Goal: Transaction & Acquisition: Book appointment/travel/reservation

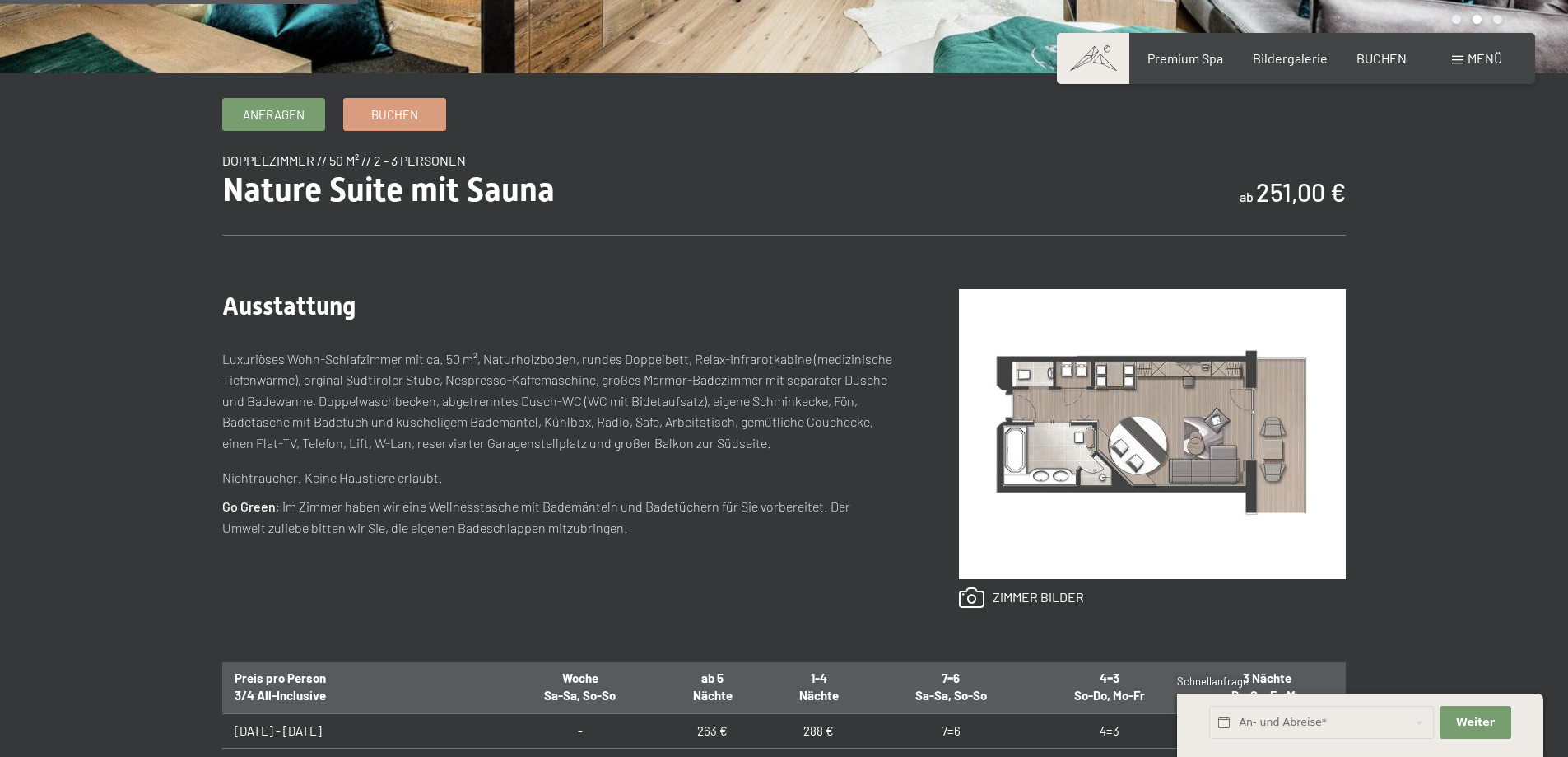
scroll to position [905, 0]
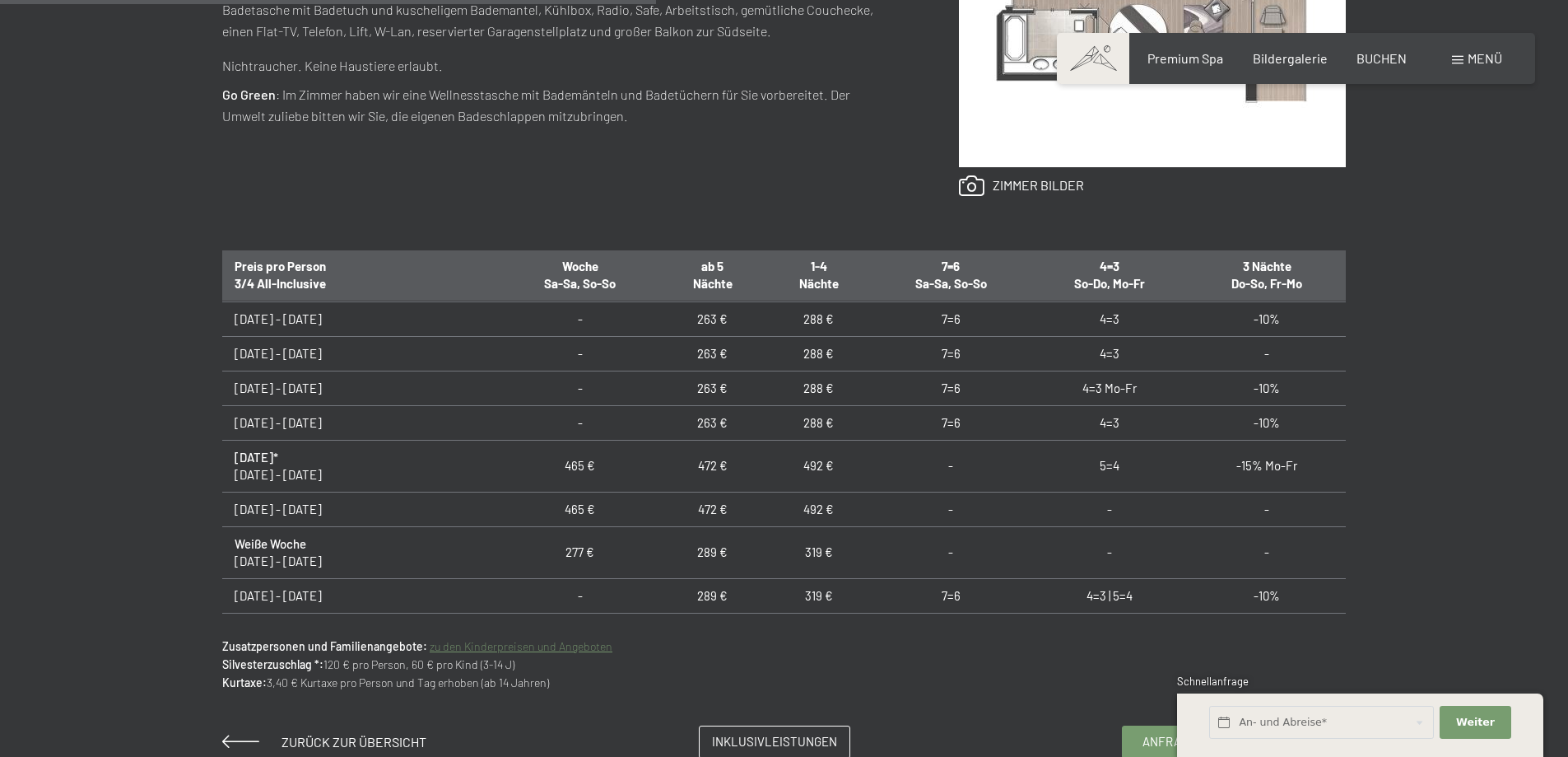
click at [777, 244] on div "Ausstattung Luxuriöses Wohn-Schlafzimmer mit ca. 50 m², Naturholzboden, rundes …" at bounding box center [784, 36] width 1123 height 427
drag, startPoint x: 627, startPoint y: 259, endPoint x: 640, endPoint y: 290, distance: 33.6
click at [660, 290] on th "ab 5 Nächte" at bounding box center [713, 275] width 107 height 52
click at [660, 238] on div "Ausstattung Luxuriöses Wohn-Schlafzimmer mit ca. 50 m², Naturholzboden, rundes …" at bounding box center [784, 36] width 1123 height 427
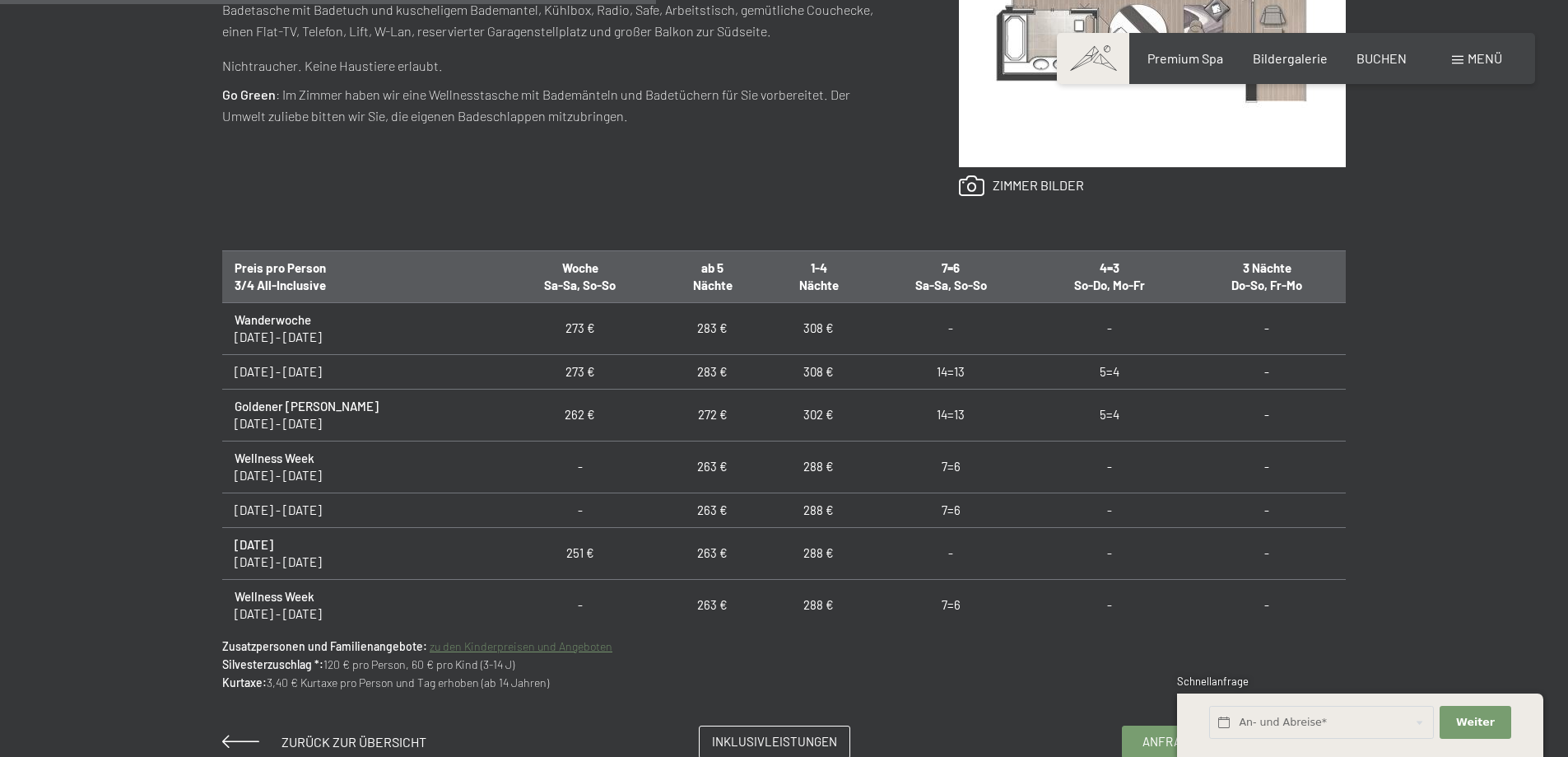
drag, startPoint x: 641, startPoint y: 420, endPoint x: 668, endPoint y: 419, distance: 27.0
click at [668, 419] on span "Einwilligung Marketing*" at bounding box center [694, 426] width 136 height 17
checkbox input "true"
drag, startPoint x: 649, startPoint y: 414, endPoint x: 679, endPoint y: 413, distance: 30.0
click at [679, 413] on td "272 €" at bounding box center [713, 415] width 107 height 52
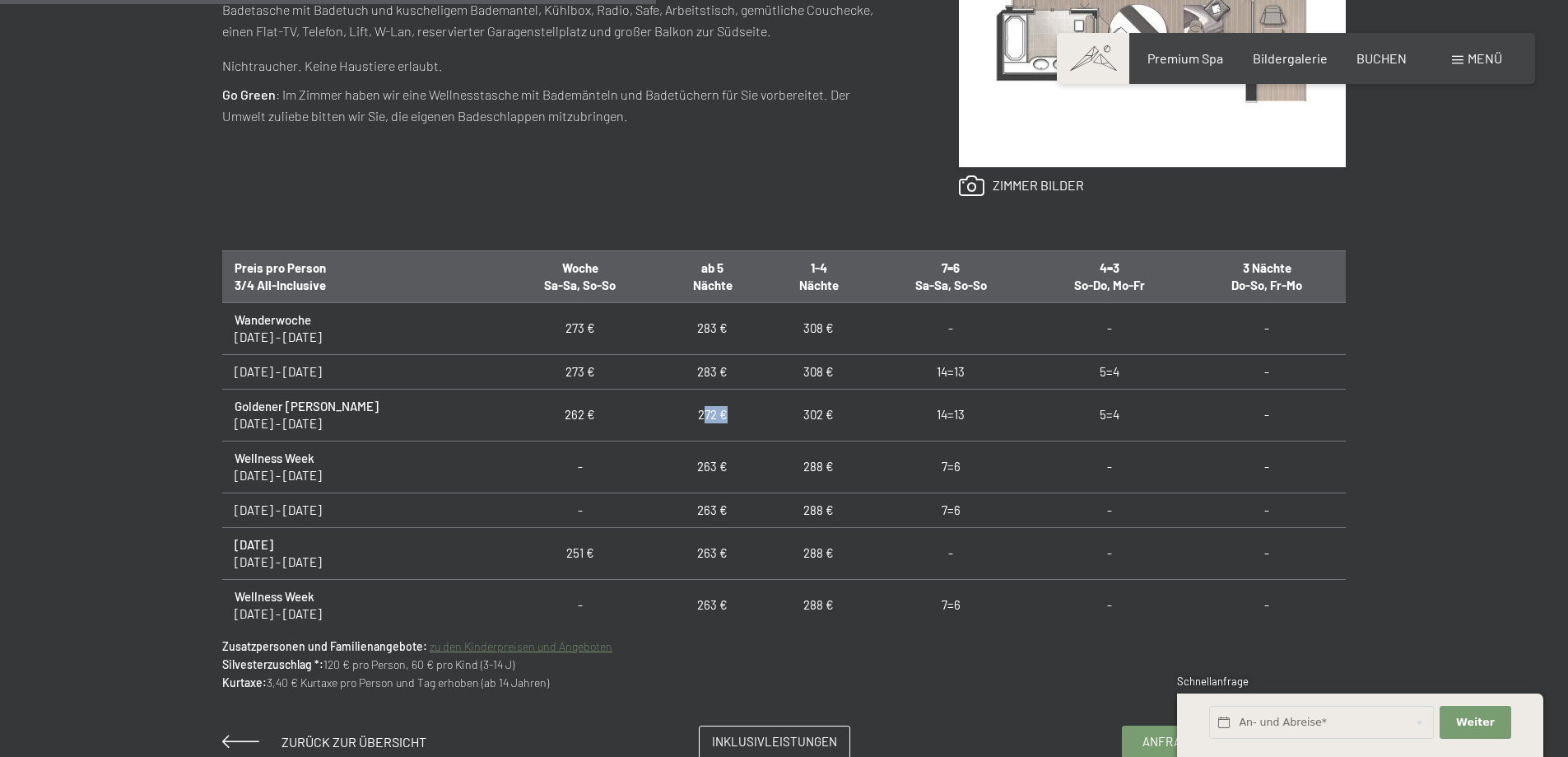
click at [872, 375] on td "14=13" at bounding box center [951, 371] width 159 height 35
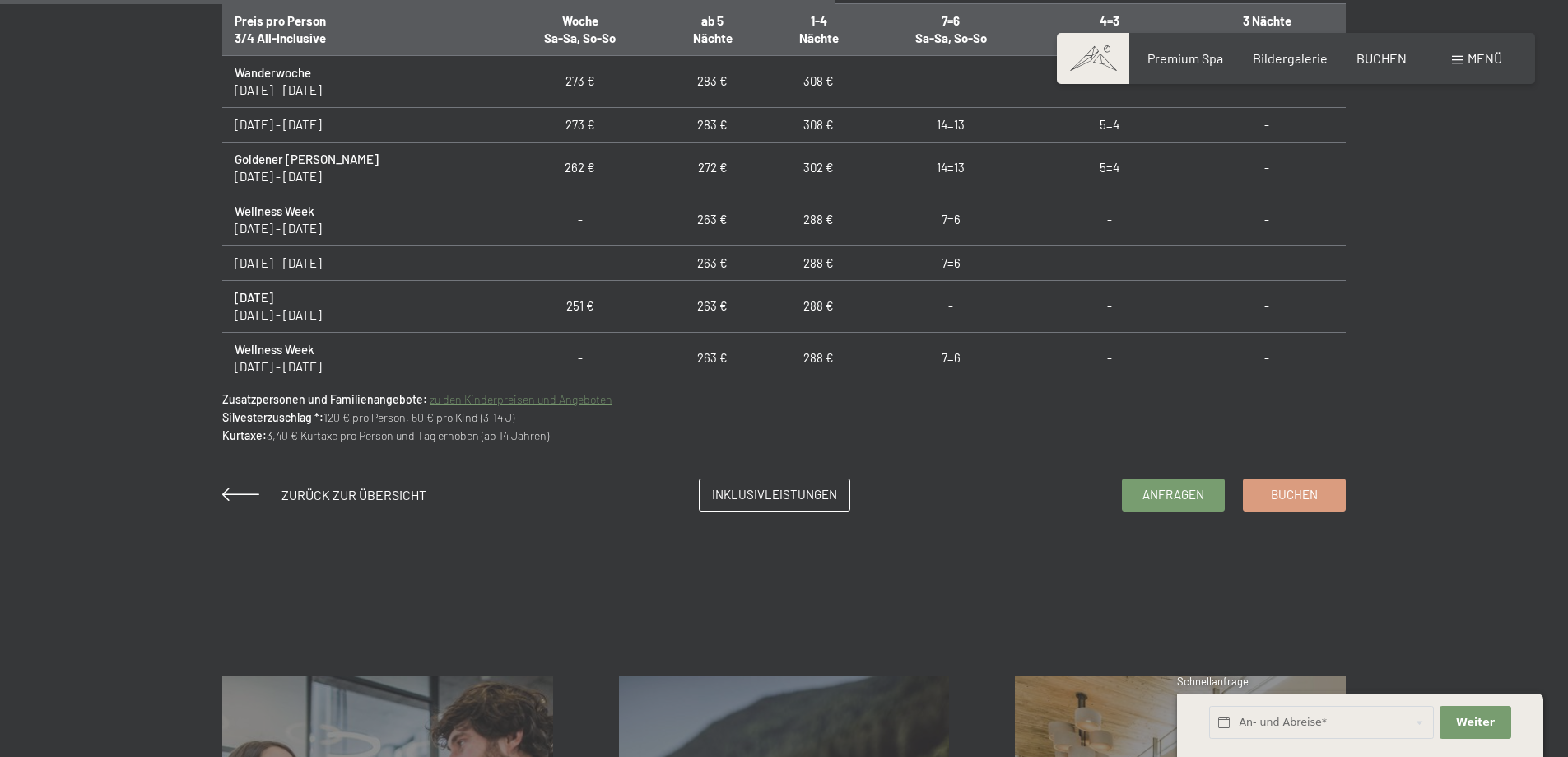
click at [536, 398] on link "zu den Kinderpreisen und Angeboten" at bounding box center [520, 399] width 182 height 14
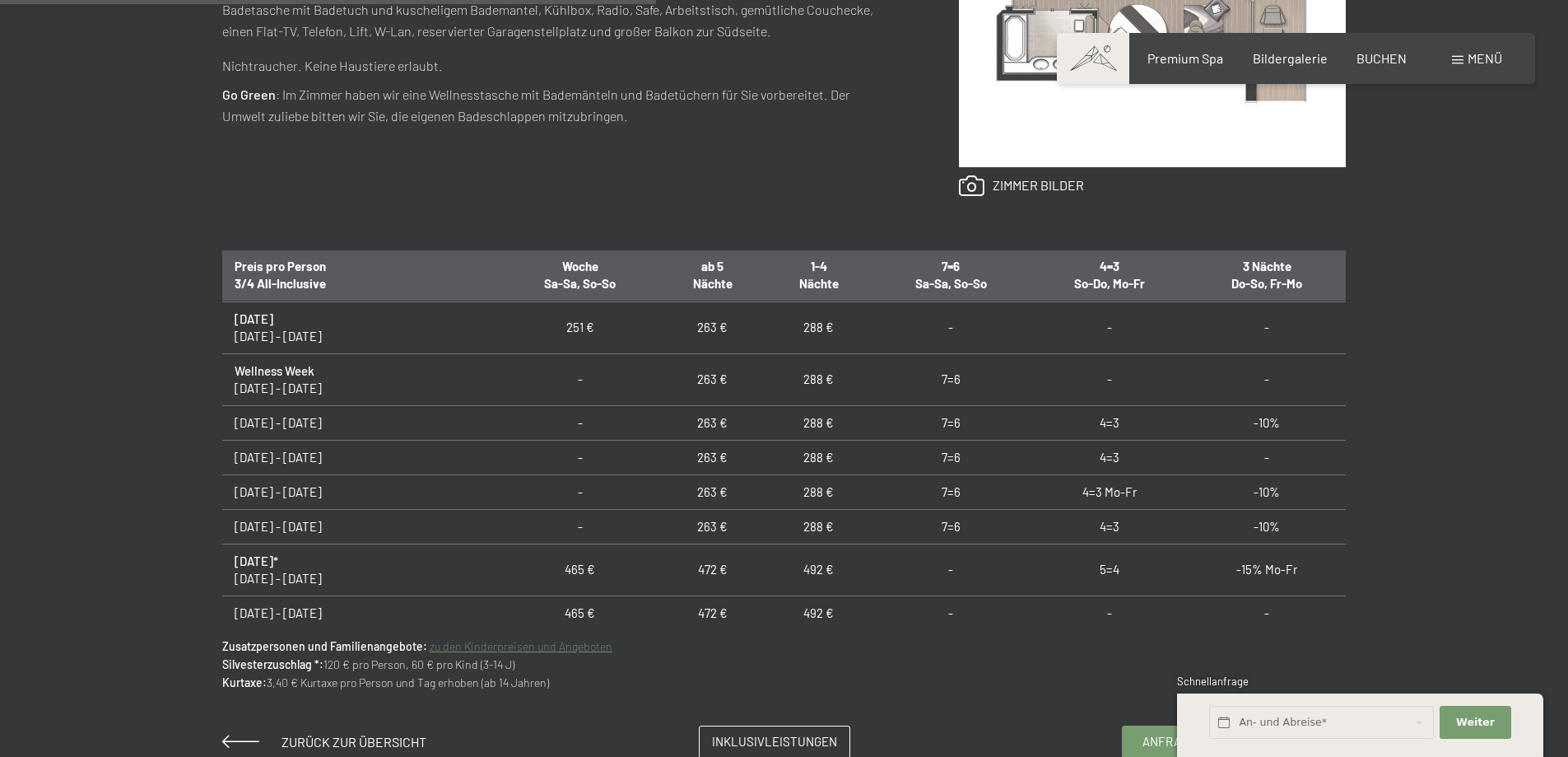
scroll to position [0, 0]
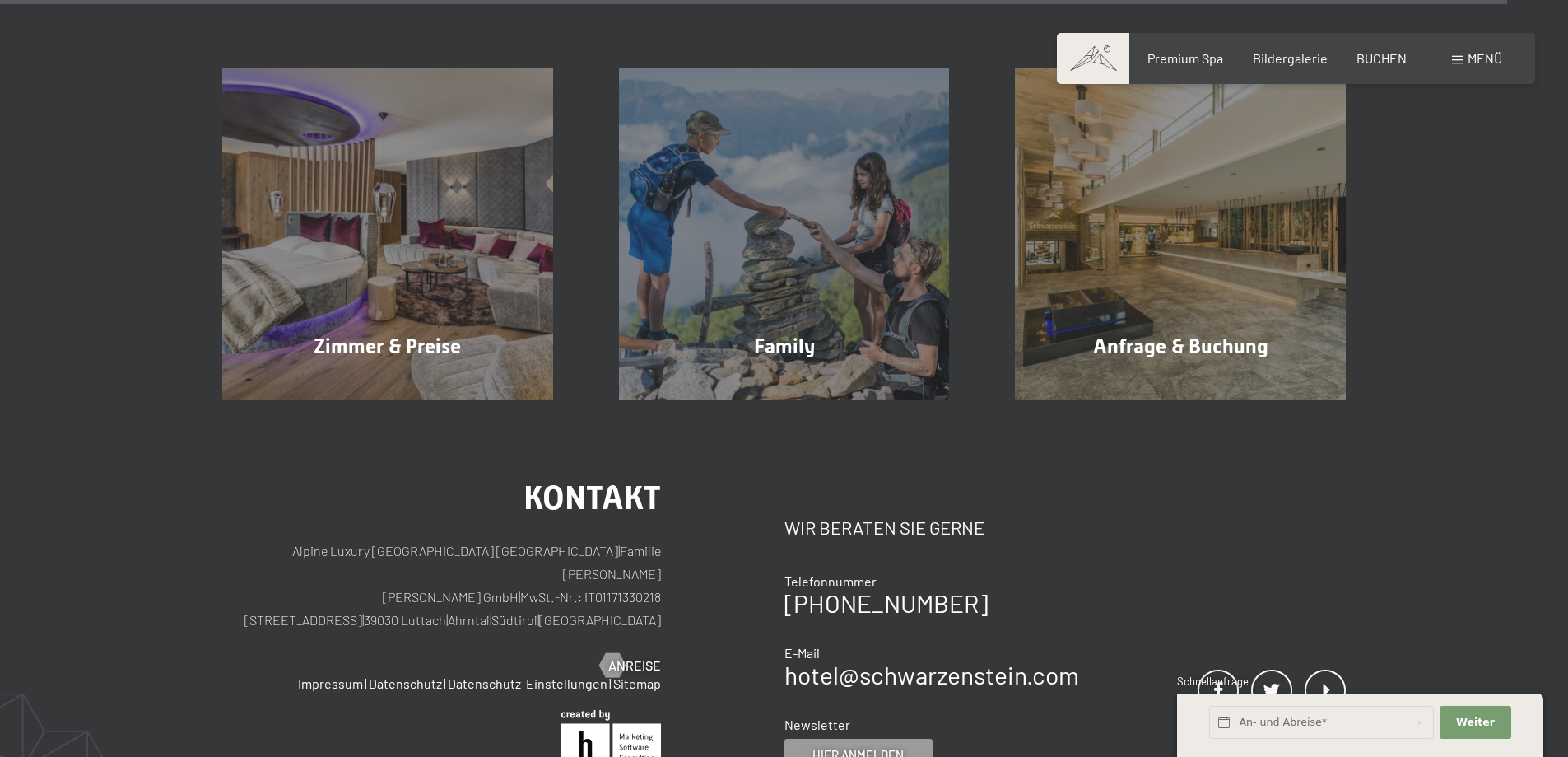
scroll to position [7096, 0]
